Goal: Book appointment/travel/reservation: Book appointment/travel/reservation

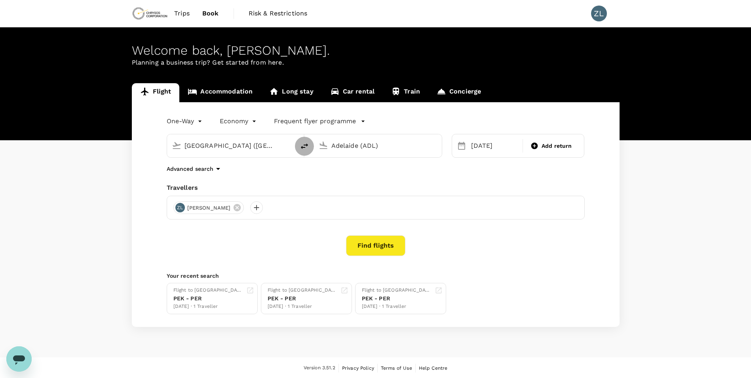
click at [307, 148] on icon "delete" at bounding box center [305, 146] width 10 height 10
type input "Adelaide (ADL)"
type input "[GEOGRAPHIC_DATA] ([GEOGRAPHIC_DATA])"
click at [232, 147] on input "Adelaide (ADL)" at bounding box center [232, 145] width 94 height 12
click at [205, 179] on p "Beijing Capital Intl" at bounding box center [242, 177] width 139 height 8
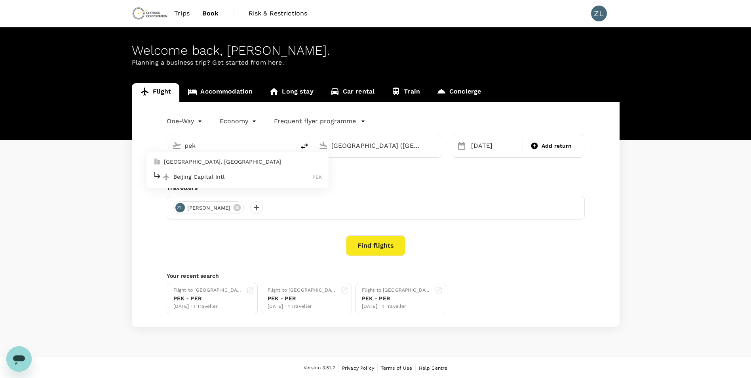
type input "Beijing Capital Intl ([GEOGRAPHIC_DATA])"
click at [488, 145] on div "[DATE]" at bounding box center [494, 146] width 53 height 16
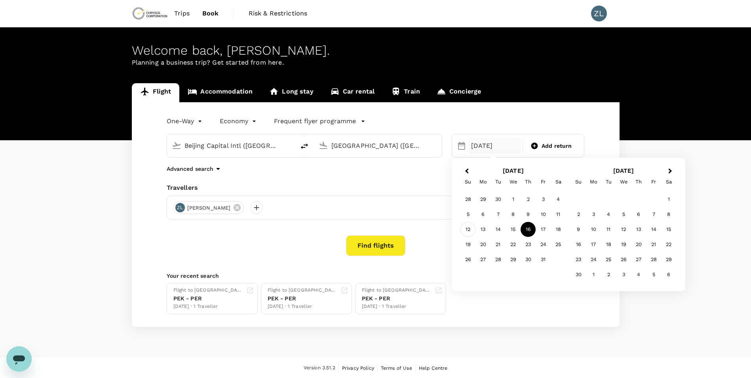
click at [470, 230] on div "12" at bounding box center [468, 229] width 15 height 15
click at [384, 247] on button "Find flights" at bounding box center [375, 245] width 59 height 21
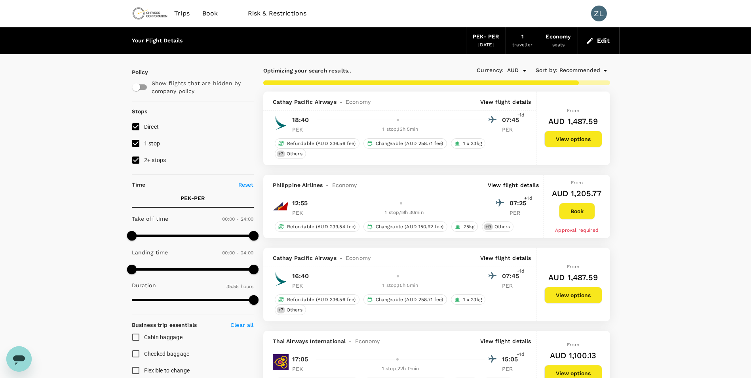
click at [154, 160] on span "2+ stops" at bounding box center [155, 160] width 22 height 6
click at [144, 160] on input "2+ stops" at bounding box center [136, 160] width 17 height 17
checkbox input "false"
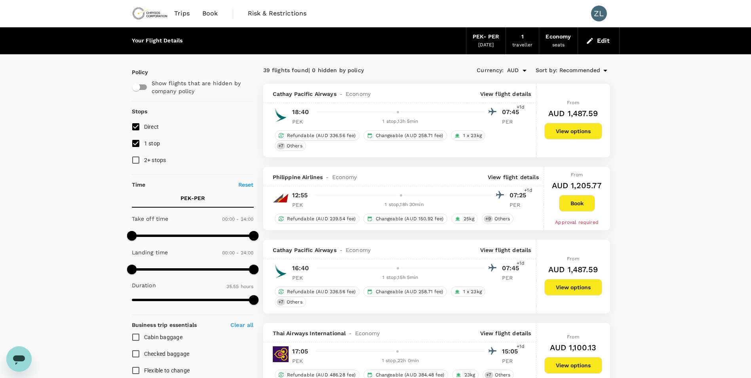
click at [486, 40] on div "PEK - PER" at bounding box center [486, 36] width 27 height 9
click at [608, 46] on button "Edit" at bounding box center [599, 40] width 29 height 13
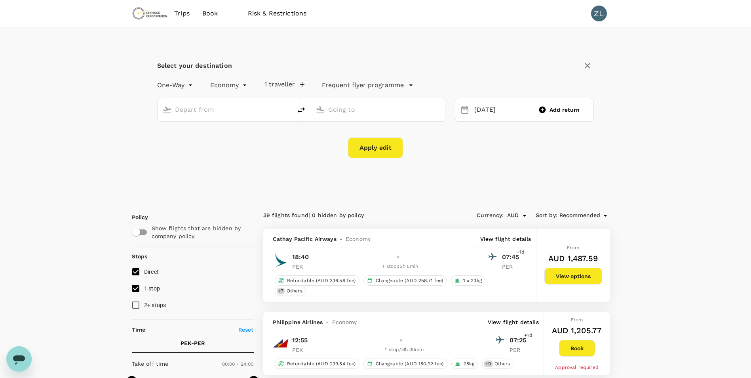
type input "Beijing Capital Intl ([GEOGRAPHIC_DATA])"
type input "[GEOGRAPHIC_DATA] ([GEOGRAPHIC_DATA])"
click at [486, 112] on div "[DATE]" at bounding box center [499, 109] width 56 height 15
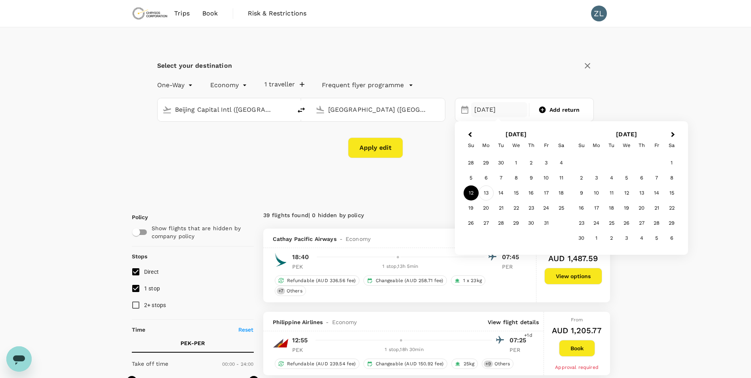
click at [489, 192] on div "13" at bounding box center [486, 192] width 15 height 15
click at [383, 150] on button "Apply edit" at bounding box center [375, 147] width 55 height 21
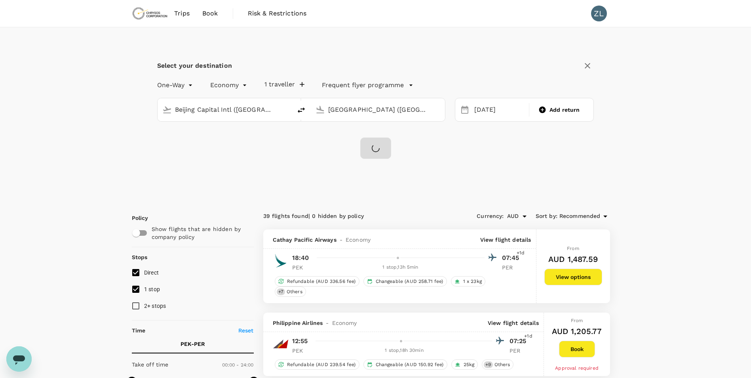
checkbox input "false"
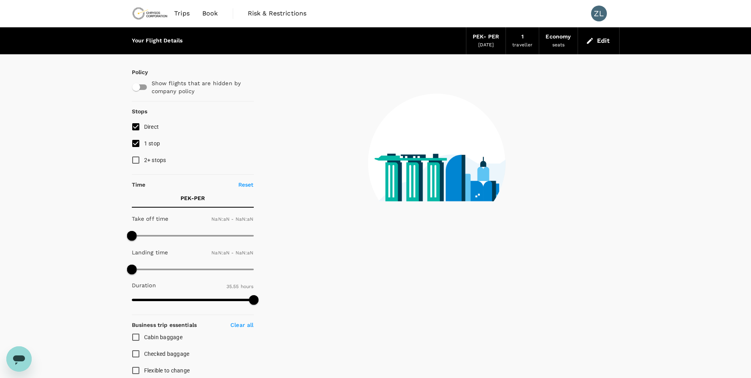
type input "1440"
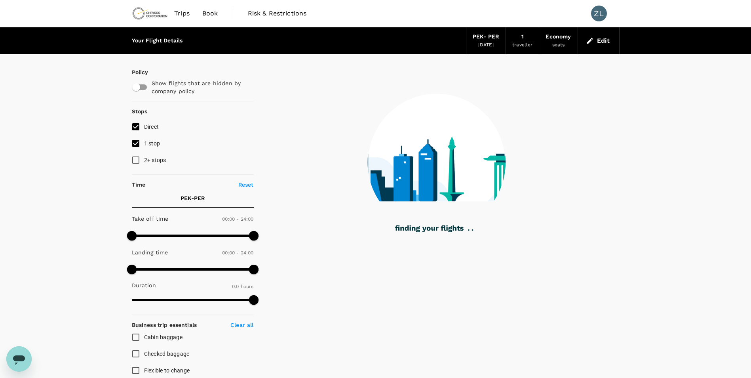
type input "1825"
checkbox input "true"
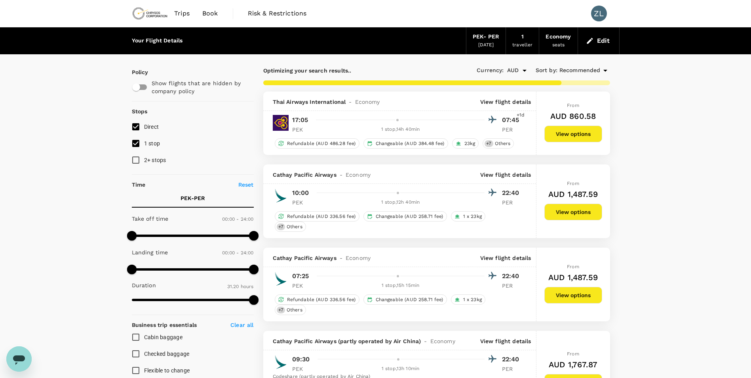
type input "2075"
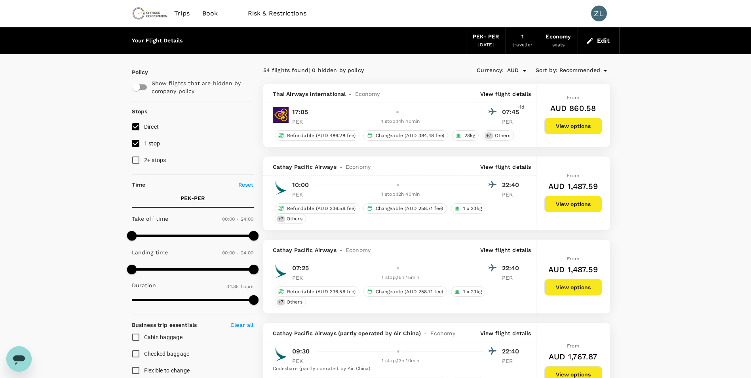
click at [507, 95] on p "View flight details" at bounding box center [505, 94] width 51 height 8
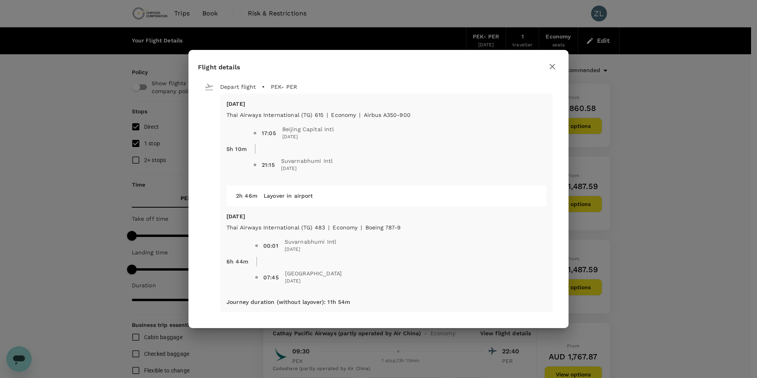
click at [550, 65] on icon "button" at bounding box center [553, 67] width 6 height 6
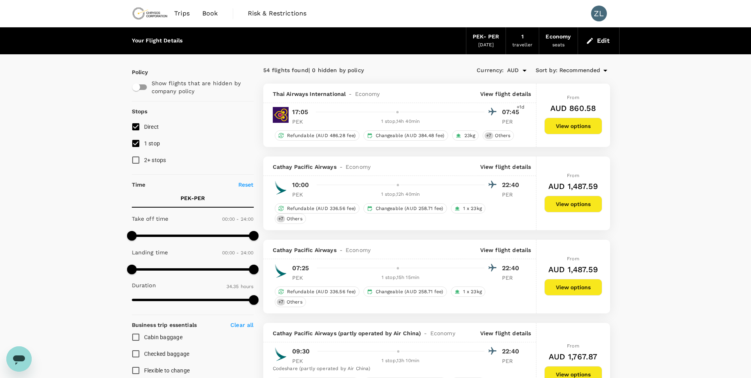
click at [505, 95] on p "View flight details" at bounding box center [505, 94] width 51 height 8
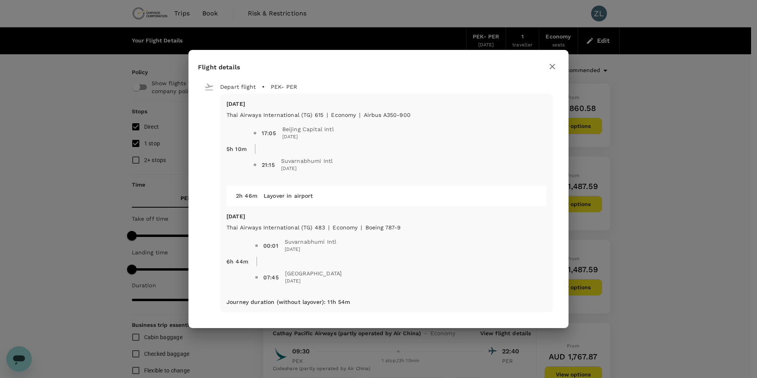
click at [556, 65] on icon "button" at bounding box center [553, 67] width 10 height 10
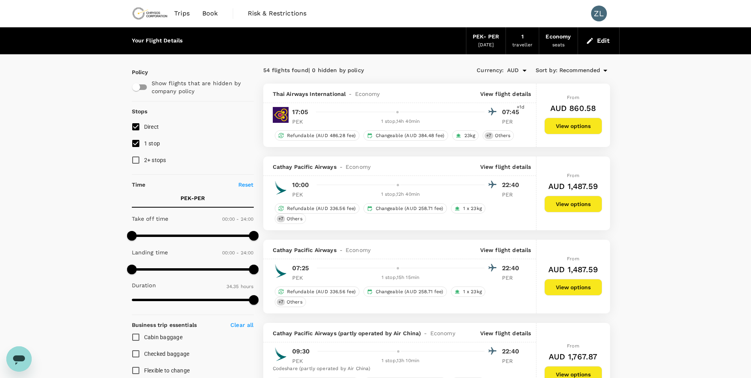
click at [186, 15] on span "Trips" at bounding box center [181, 14] width 15 height 10
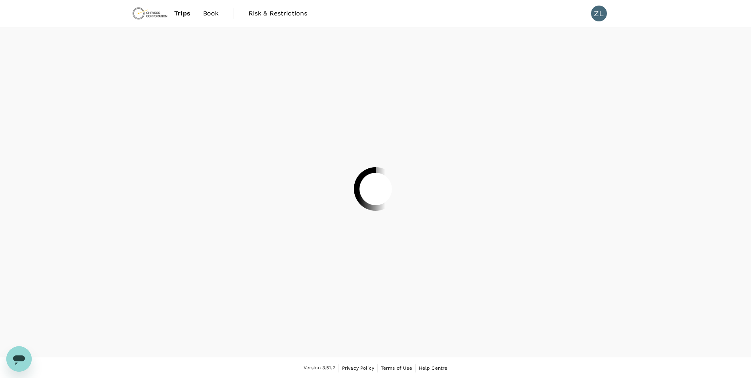
click at [213, 16] on div at bounding box center [375, 189] width 751 height 378
click at [213, 13] on div at bounding box center [375, 189] width 751 height 378
click at [213, 13] on span "Book" at bounding box center [211, 14] width 16 height 10
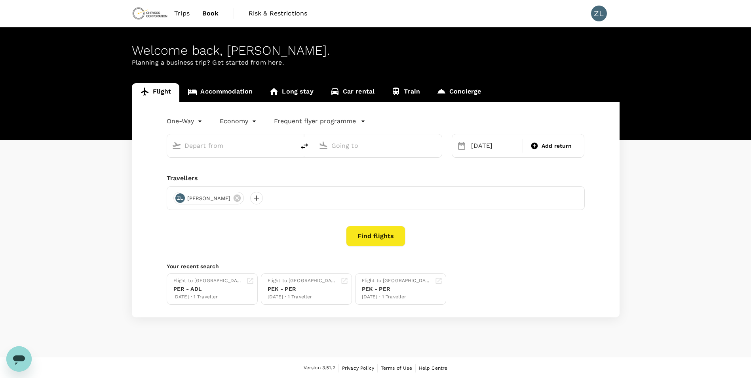
type input "Beijing Capital Intl ([GEOGRAPHIC_DATA])"
type input "[GEOGRAPHIC_DATA] ([GEOGRAPHIC_DATA])"
type input "Beijing Capital Intl ([GEOGRAPHIC_DATA])"
type input "[GEOGRAPHIC_DATA] ([GEOGRAPHIC_DATA])"
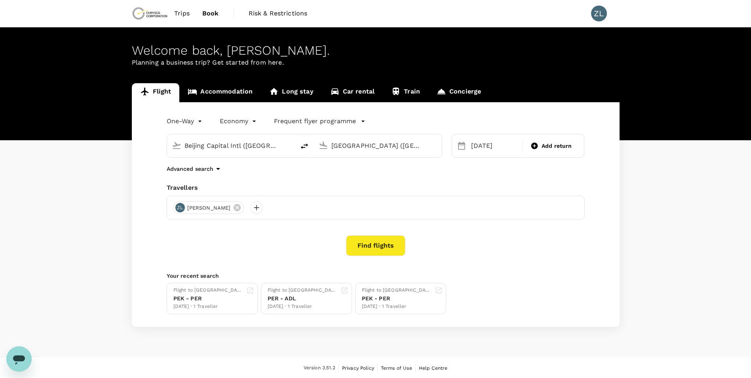
click at [297, 149] on button "delete" at bounding box center [304, 146] width 19 height 19
type input "[GEOGRAPHIC_DATA] ([GEOGRAPHIC_DATA])"
click at [381, 148] on input "Beijing Capital Intl ([GEOGRAPHIC_DATA])" at bounding box center [378, 145] width 94 height 12
click at [355, 173] on p "[GEOGRAPHIC_DATA]" at bounding box center [389, 177] width 139 height 8
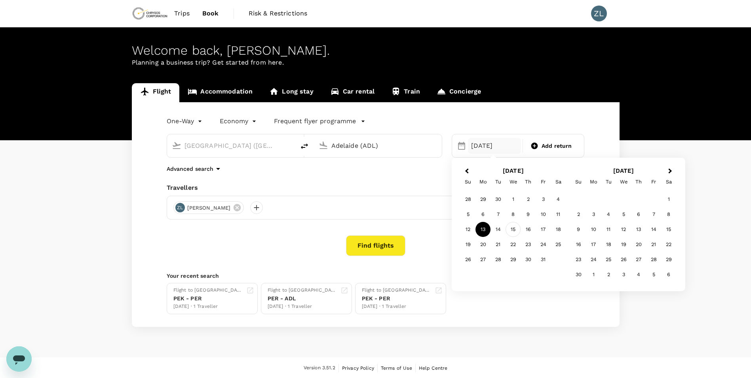
type input "Adelaide (ADL)"
click at [516, 231] on div "15" at bounding box center [513, 229] width 15 height 15
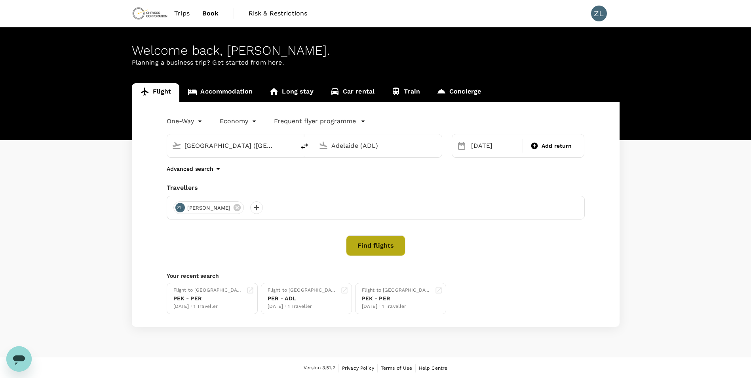
click at [382, 247] on button "Find flights" at bounding box center [375, 245] width 59 height 21
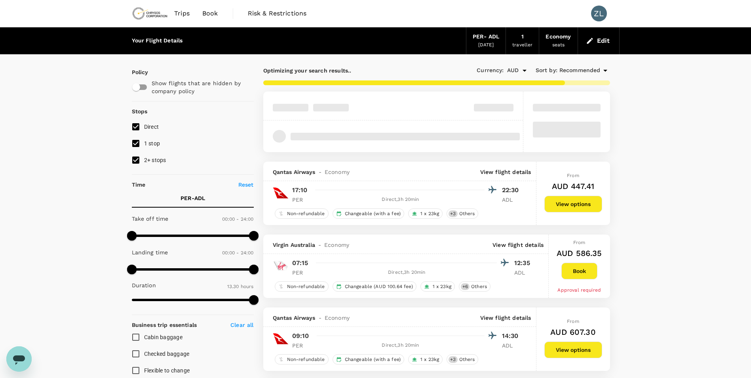
click at [158, 158] on span "2+ stops" at bounding box center [155, 160] width 22 height 6
click at [144, 158] on input "2+ stops" at bounding box center [136, 160] width 17 height 17
checkbox input "false"
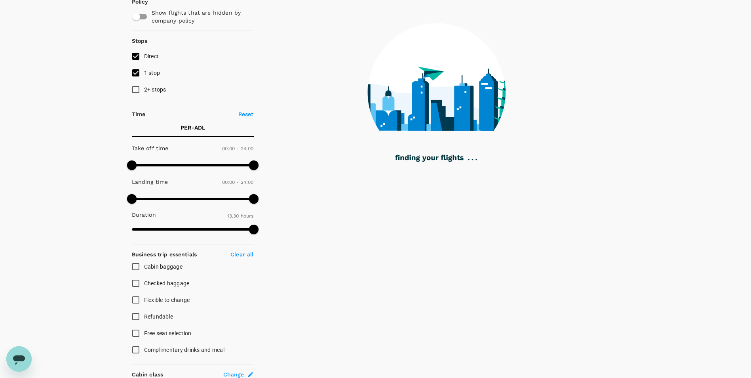
scroll to position [79, 0]
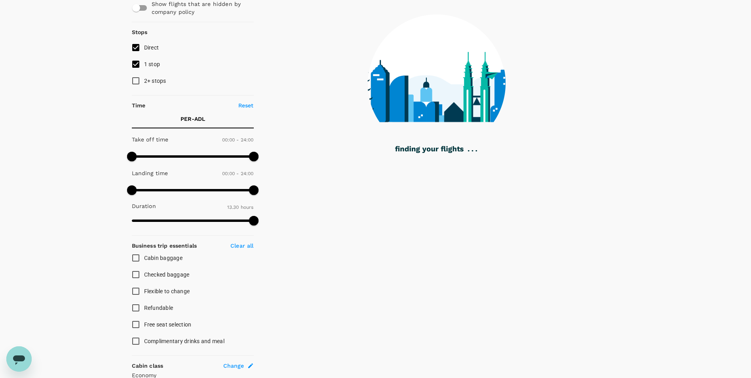
type input "1045"
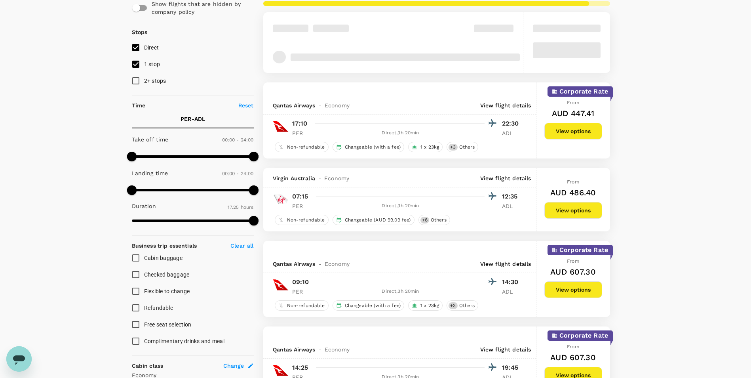
type input "AUD"
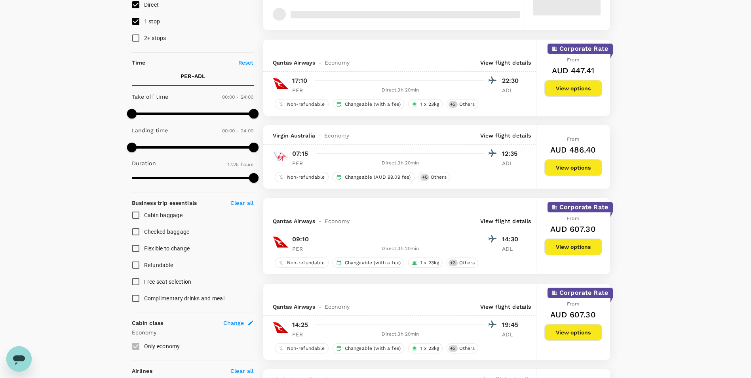
scroll to position [0, 0]
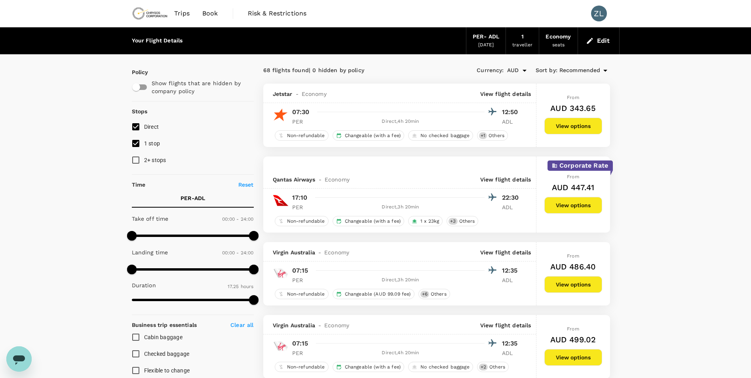
click at [510, 182] on p "View flight details" at bounding box center [505, 179] width 51 height 8
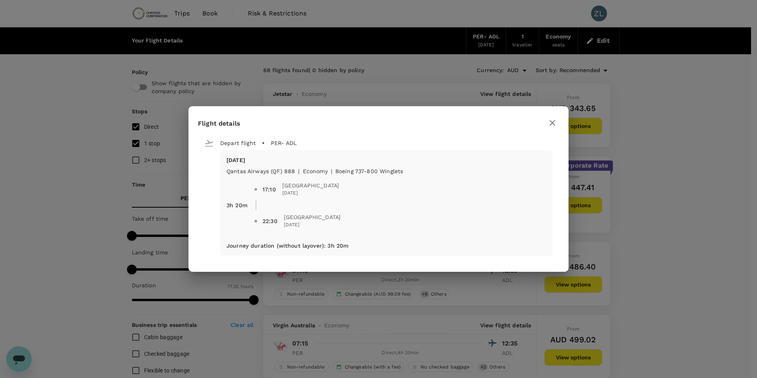
click at [547, 122] on button "button" at bounding box center [552, 122] width 13 height 13
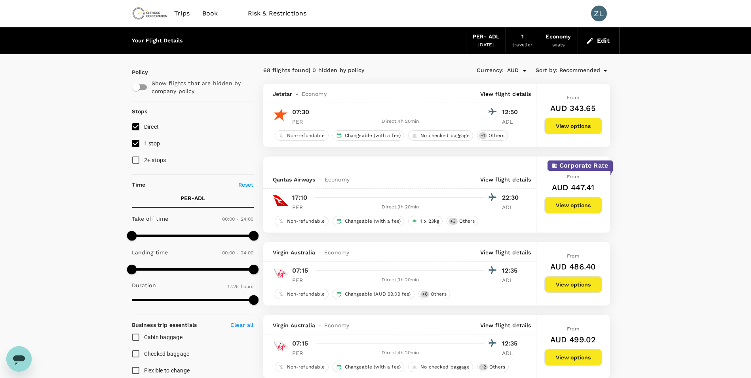
click at [581, 203] on button "View options" at bounding box center [574, 205] width 58 height 17
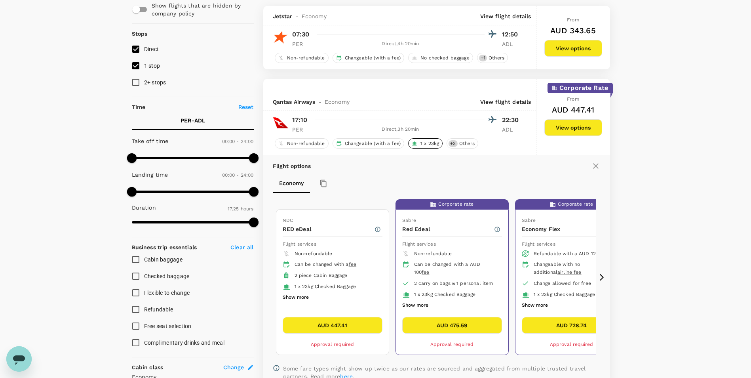
scroll to position [77, 0]
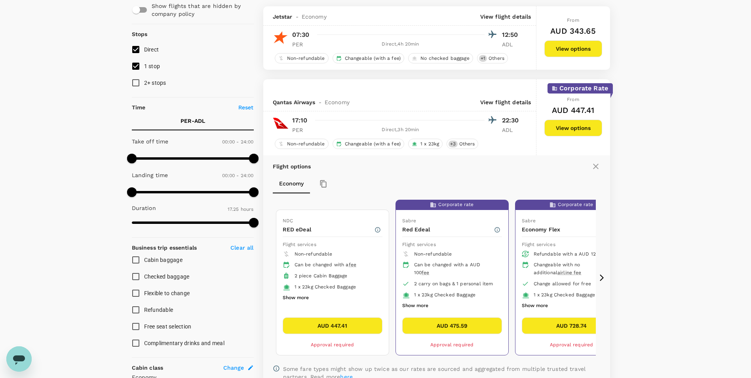
click at [509, 103] on p "View flight details" at bounding box center [505, 102] width 51 height 8
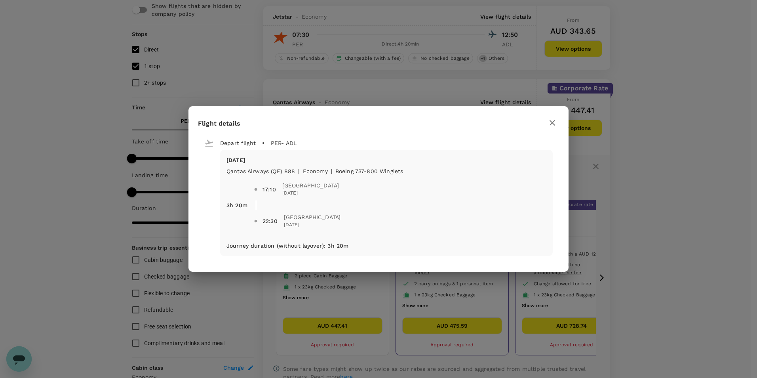
click at [552, 121] on icon "button" at bounding box center [553, 123] width 10 height 10
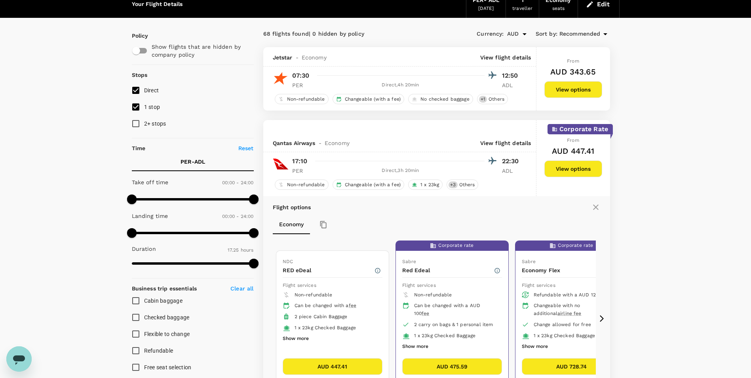
scroll to position [0, 0]
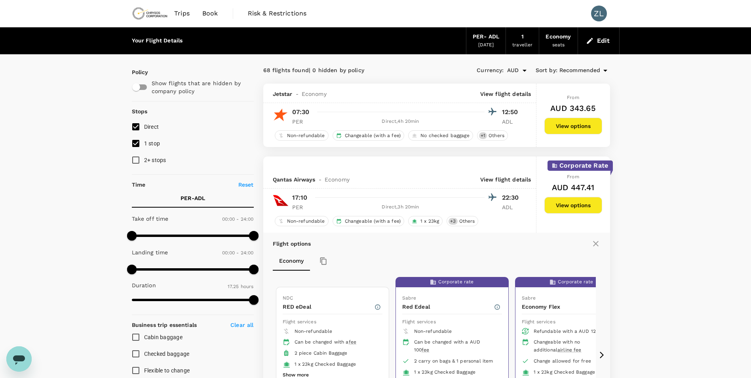
click at [213, 11] on span "Book" at bounding box center [210, 14] width 16 height 10
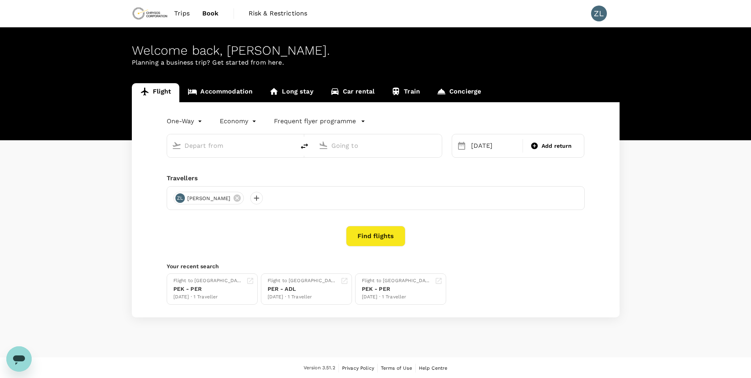
type input "[GEOGRAPHIC_DATA] ([GEOGRAPHIC_DATA])"
type input "Adelaide (ADL)"
type input "[GEOGRAPHIC_DATA] ([GEOGRAPHIC_DATA])"
type input "Adelaide (ADL)"
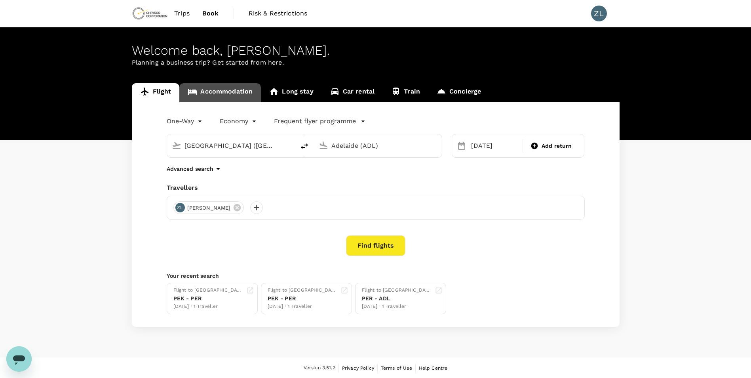
click at [231, 93] on link "Accommodation" at bounding box center [220, 92] width 82 height 19
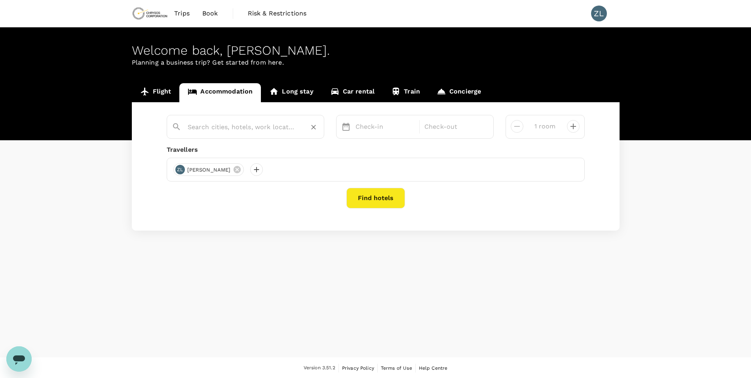
click at [278, 133] on input "text" at bounding box center [242, 127] width 109 height 12
drag, startPoint x: 231, startPoint y: 128, endPoint x: 152, endPoint y: 128, distance: 79.6
click at [152, 128] on div "tonsley No options Check-in Check-out 1 room Travellers ZL [PERSON_NAME] Find h…" at bounding box center [376, 166] width 488 height 128
type input "[GEOGRAPHIC_DATA]"
click at [383, 126] on p "Check-in" at bounding box center [385, 127] width 59 height 10
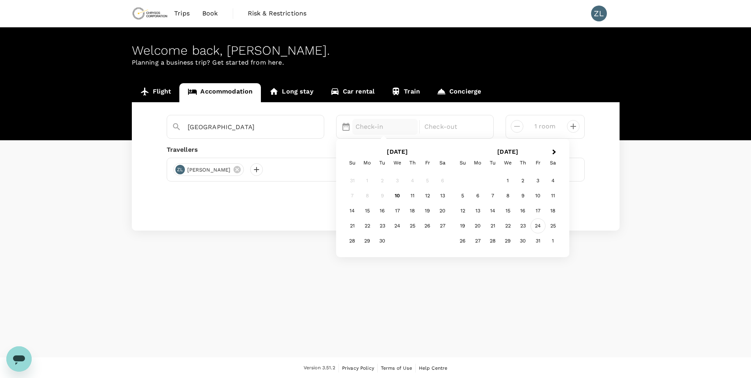
click at [538, 228] on div "24" at bounding box center [538, 225] width 15 height 15
click at [442, 227] on div "25" at bounding box center [442, 225] width 15 height 15
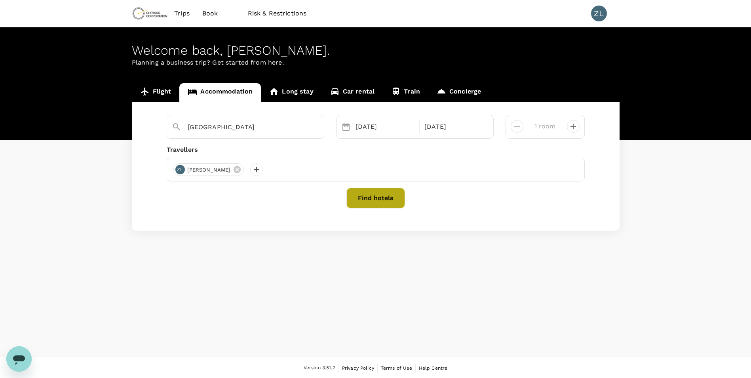
click at [388, 200] on button "Find hotels" at bounding box center [376, 198] width 59 height 21
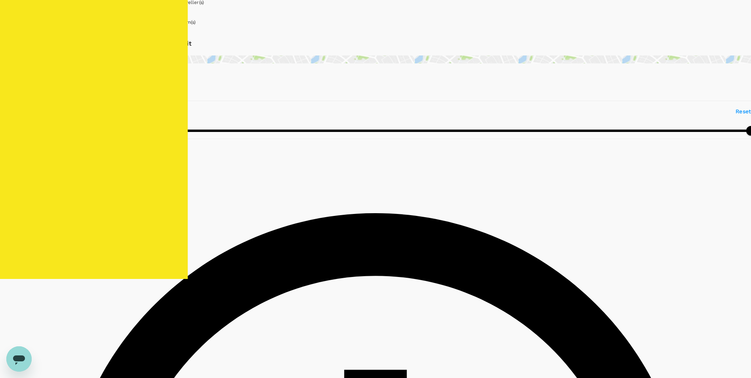
type input "474.04"
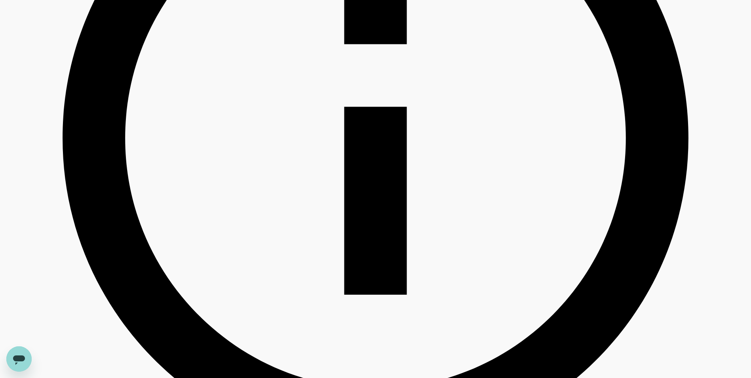
scroll to position [475, 0]
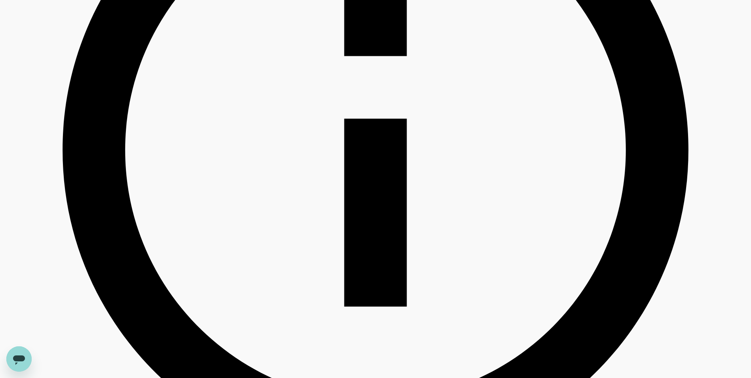
type input "54.54"
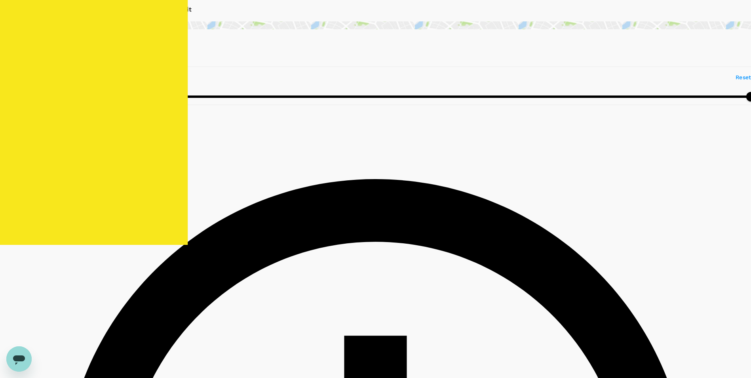
scroll to position [0, 0]
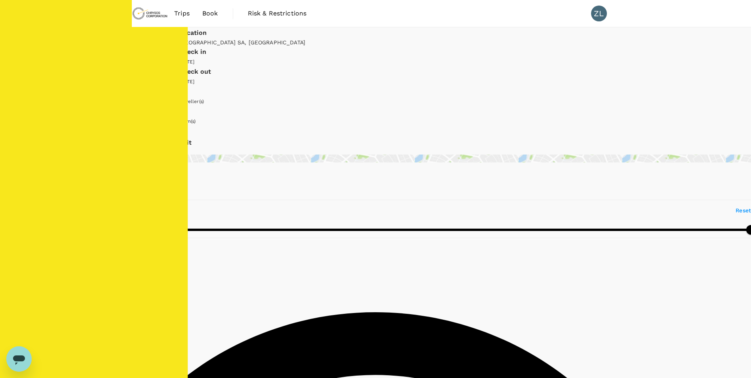
type input "598.84"
type input "39.84"
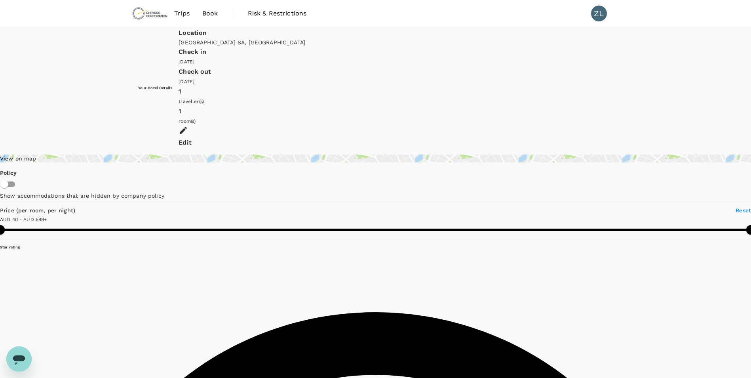
drag, startPoint x: 385, startPoint y: 107, endPoint x: 732, endPoint y: 139, distance: 348.0
click at [192, 154] on div "View on map" at bounding box center [375, 158] width 751 height 8
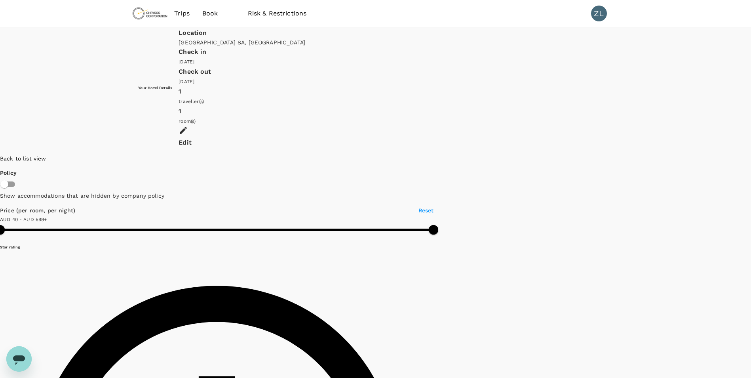
drag, startPoint x: 455, startPoint y: 315, endPoint x: 466, endPoint y: 164, distance: 151.3
drag, startPoint x: 519, startPoint y: 311, endPoint x: 552, endPoint y: 147, distance: 167.0
drag, startPoint x: 457, startPoint y: 295, endPoint x: 449, endPoint y: 280, distance: 17.0
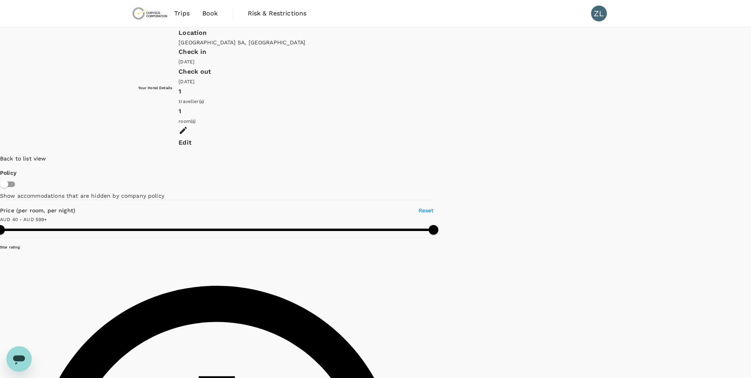
drag, startPoint x: 429, startPoint y: 284, endPoint x: 426, endPoint y: 223, distance: 61.9
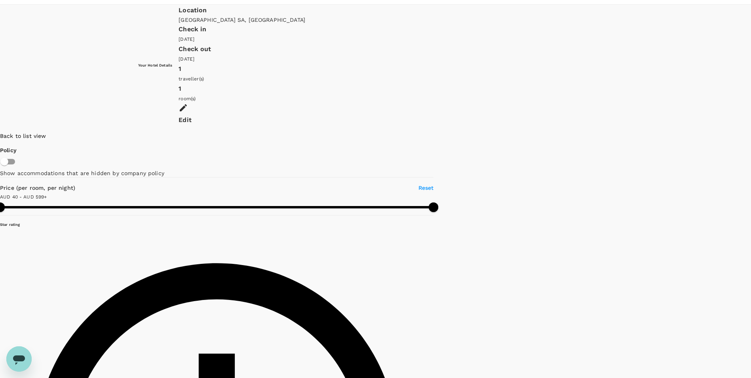
scroll to position [32, 0]
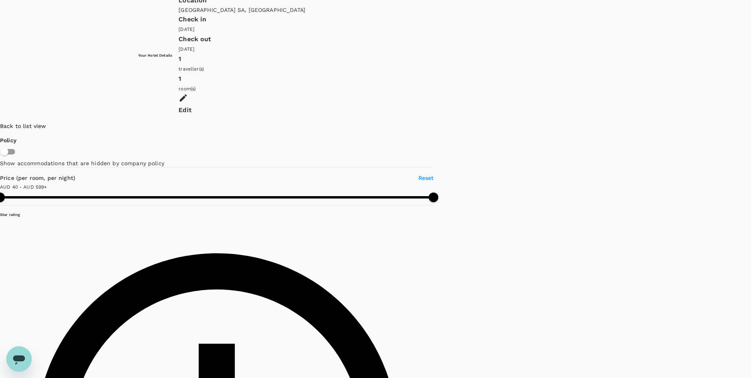
type input "598.84"
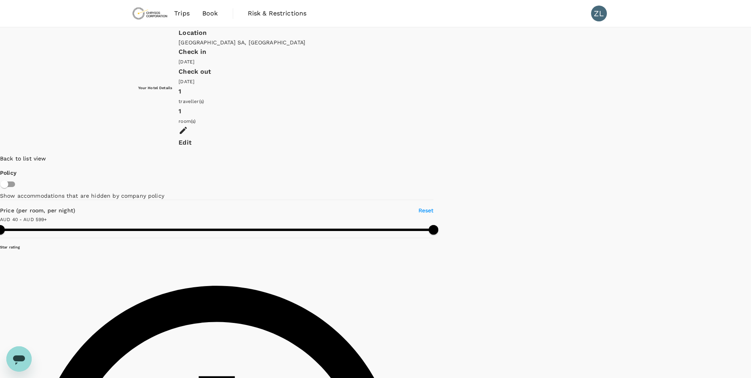
click at [212, 13] on span "Book" at bounding box center [210, 14] width 16 height 10
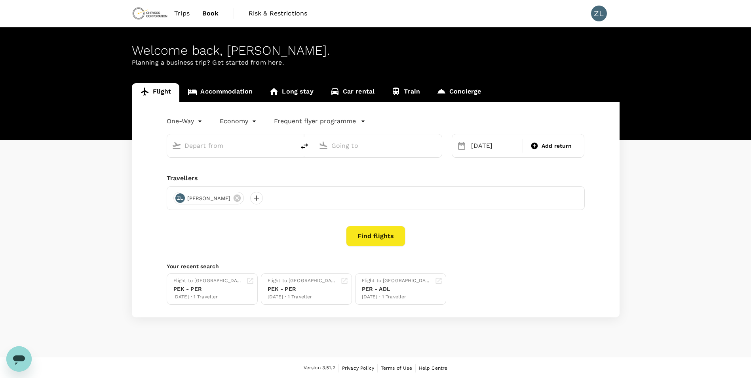
type input "[GEOGRAPHIC_DATA] ([GEOGRAPHIC_DATA])"
type input "Adelaide (ADL)"
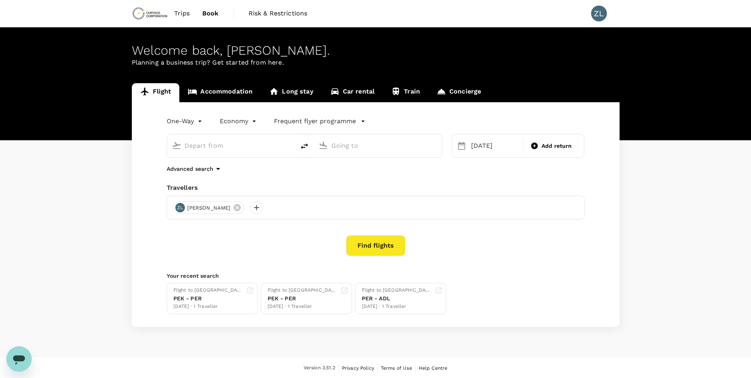
type input "[GEOGRAPHIC_DATA] ([GEOGRAPHIC_DATA])"
type input "Adelaide (ADL)"
click at [305, 146] on icon "delete" at bounding box center [305, 146] width 10 height 10
type input "Adelaide (ADL)"
click at [342, 144] on input "[GEOGRAPHIC_DATA] ([GEOGRAPHIC_DATA])" at bounding box center [378, 145] width 94 height 12
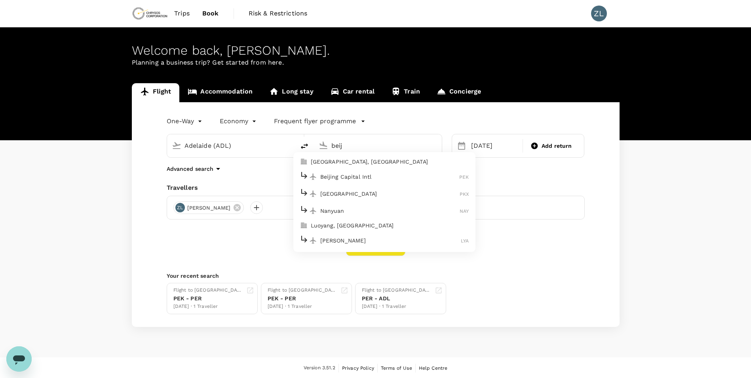
click at [351, 178] on p "Beijing Capital Intl" at bounding box center [389, 177] width 139 height 8
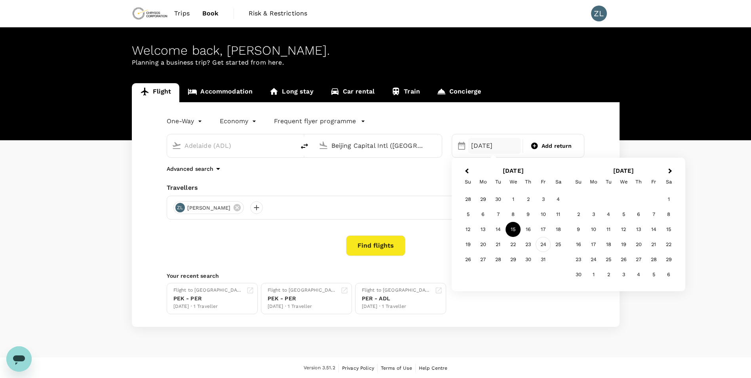
type input "Beijing Capital Intl ([GEOGRAPHIC_DATA])"
click at [546, 245] on div "24" at bounding box center [543, 244] width 15 height 15
click at [387, 248] on button "Find flights" at bounding box center [375, 245] width 59 height 21
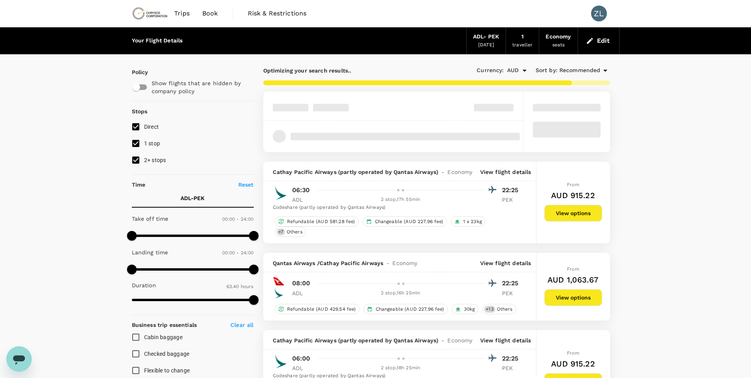
type input "3820"
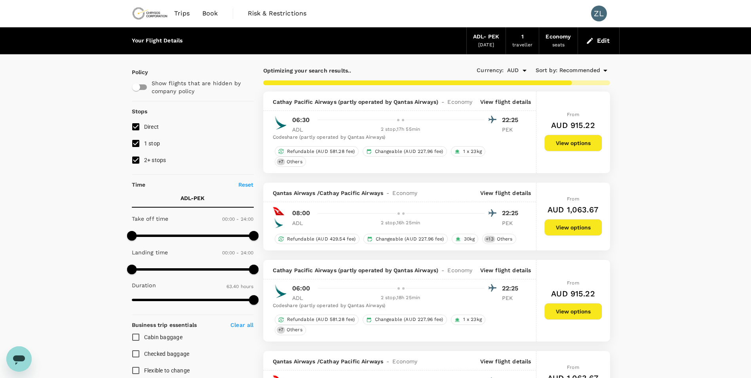
click at [156, 162] on span "2+ stops" at bounding box center [155, 160] width 22 height 6
click at [144, 162] on input "2+ stops" at bounding box center [136, 160] width 17 height 17
checkbox input "false"
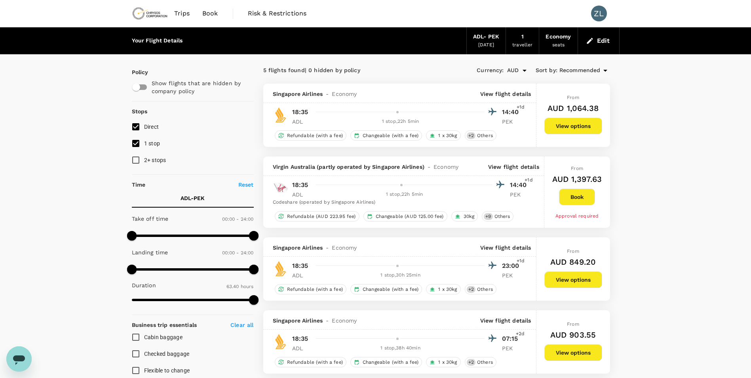
click at [510, 246] on p "View flight details" at bounding box center [505, 248] width 51 height 8
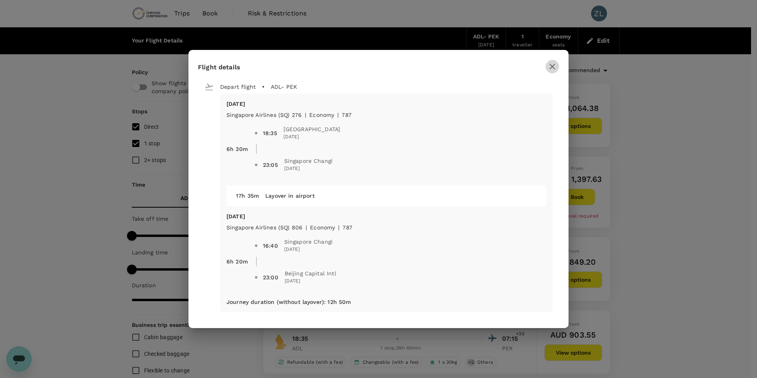
click at [553, 64] on icon "button" at bounding box center [553, 67] width 10 height 10
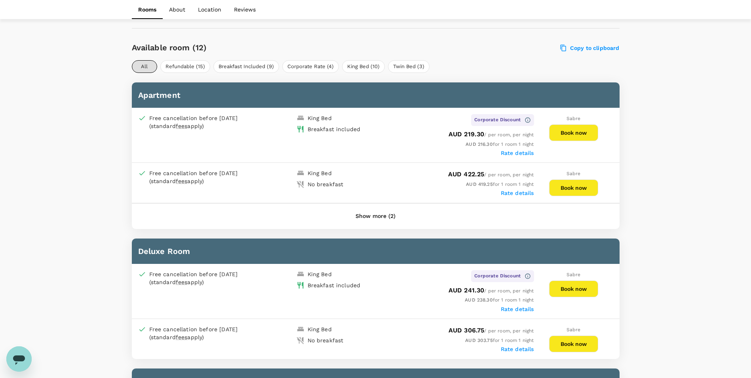
scroll to position [353, 0]
